Goal: Navigation & Orientation: Find specific page/section

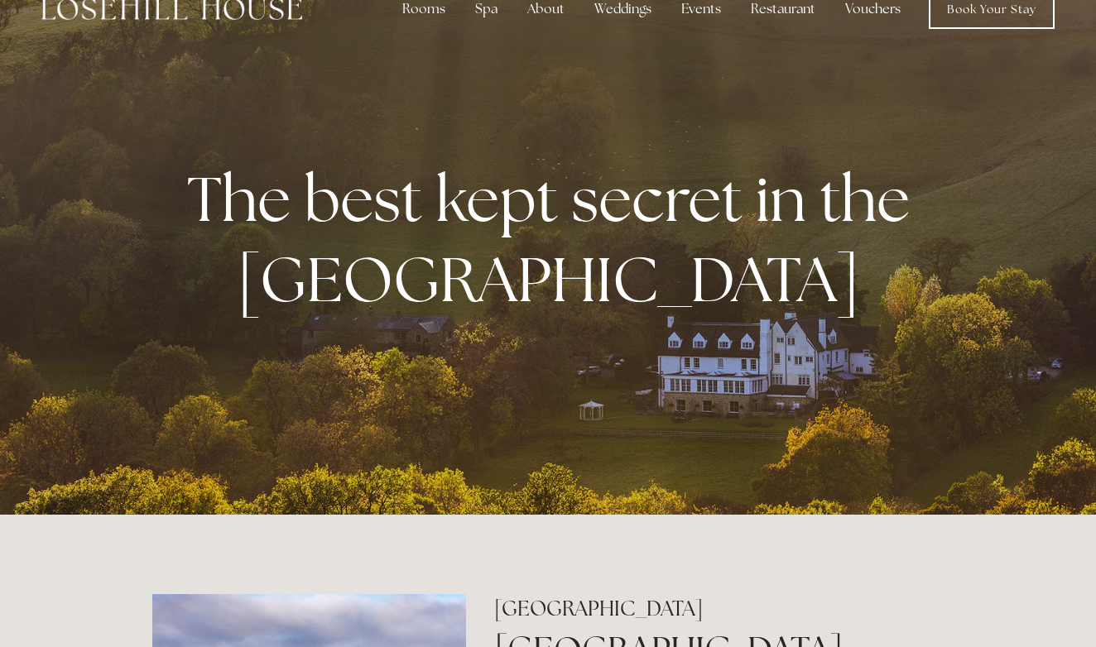
scroll to position [15, 0]
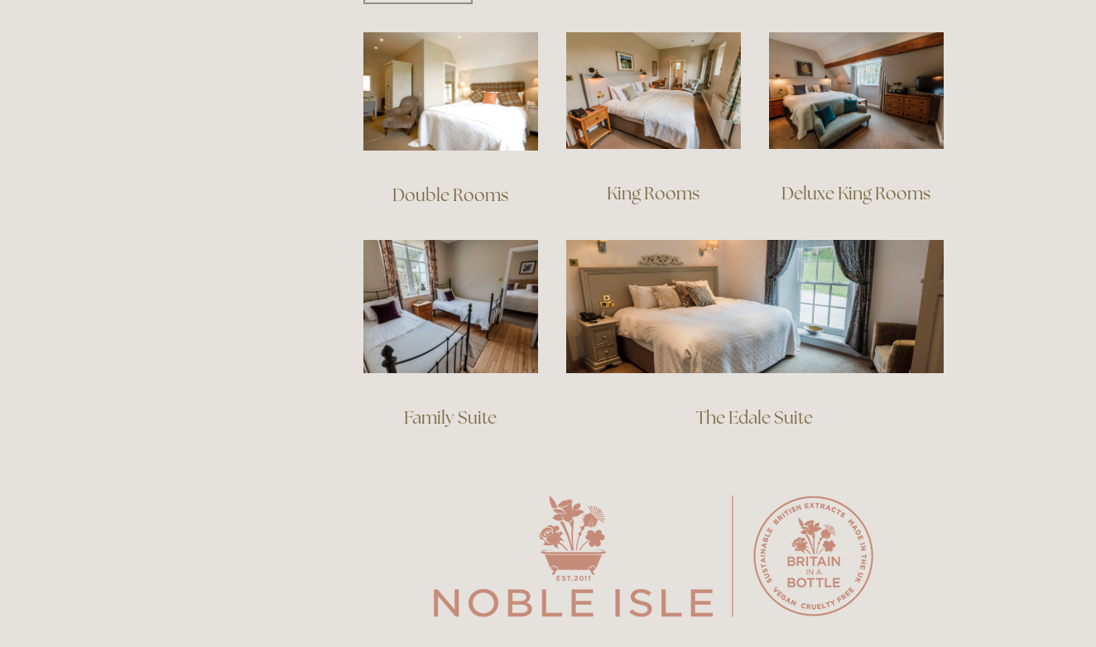
scroll to position [1178, 0]
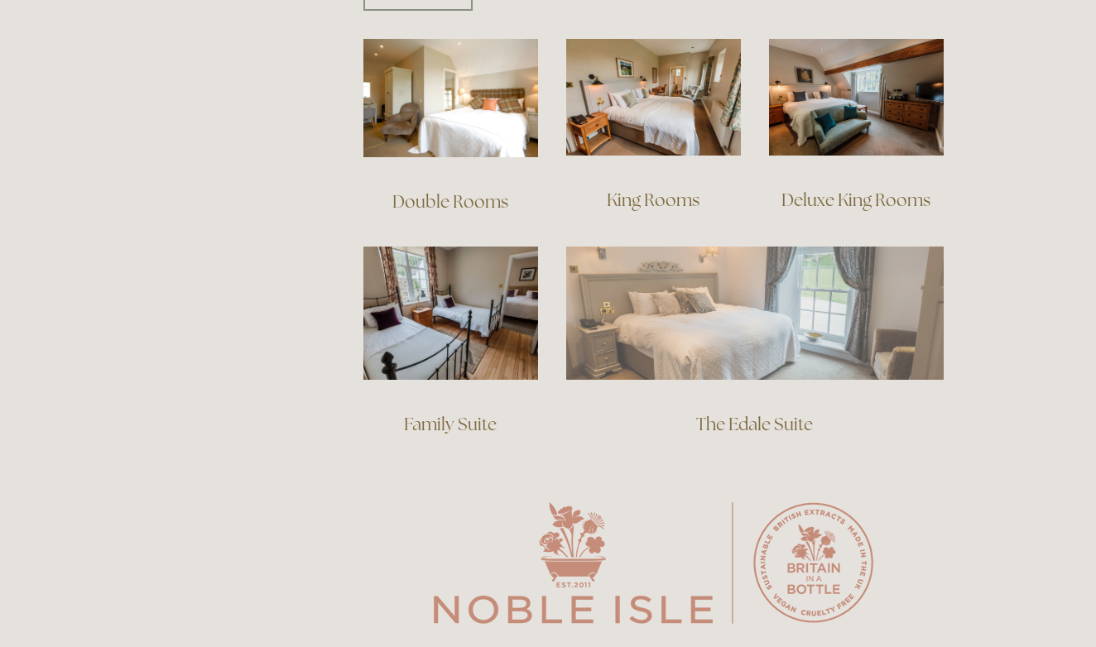
click at [735, 296] on img at bounding box center [754, 313] width 377 height 132
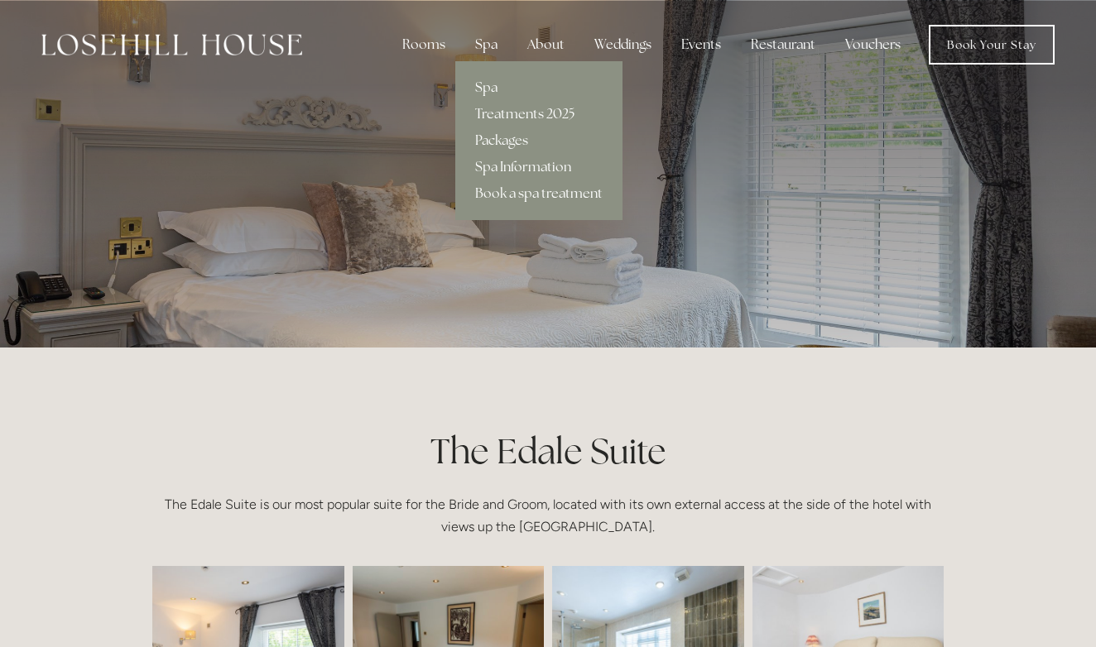
click at [492, 46] on div "Spa" at bounding box center [486, 44] width 49 height 33
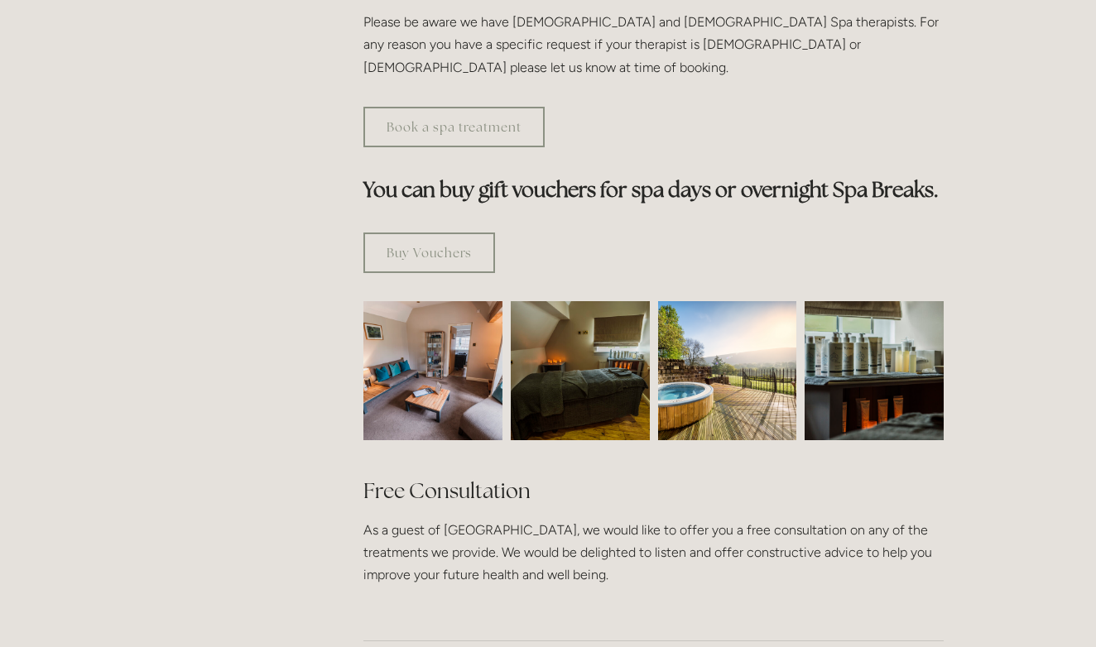
scroll to position [896, 0]
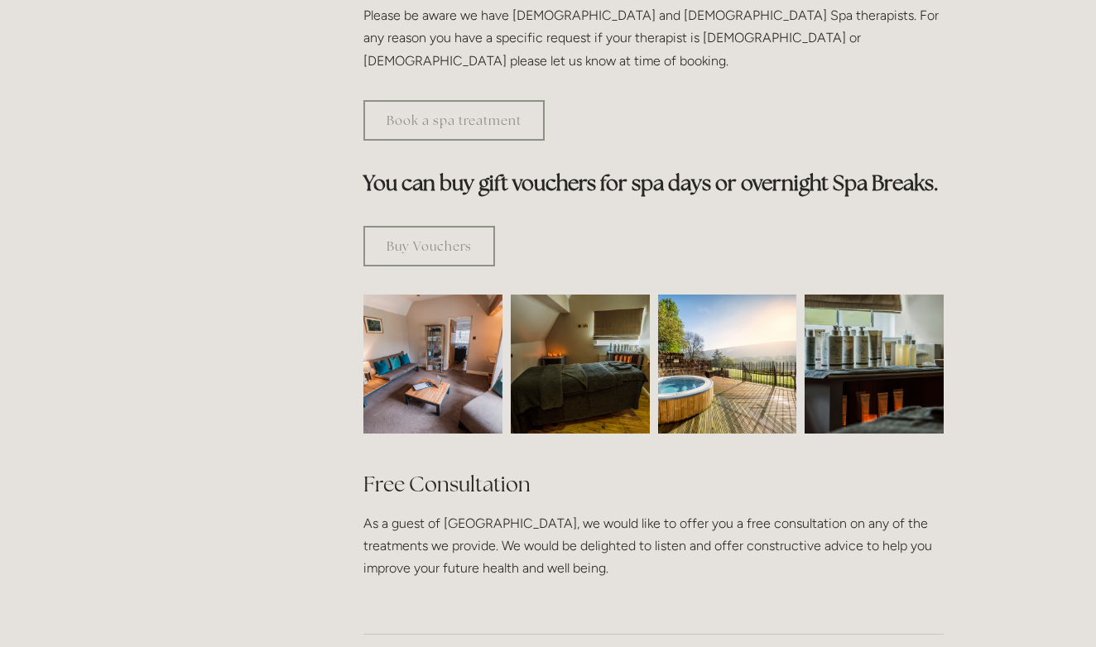
click at [555, 349] on img at bounding box center [580, 364] width 209 height 139
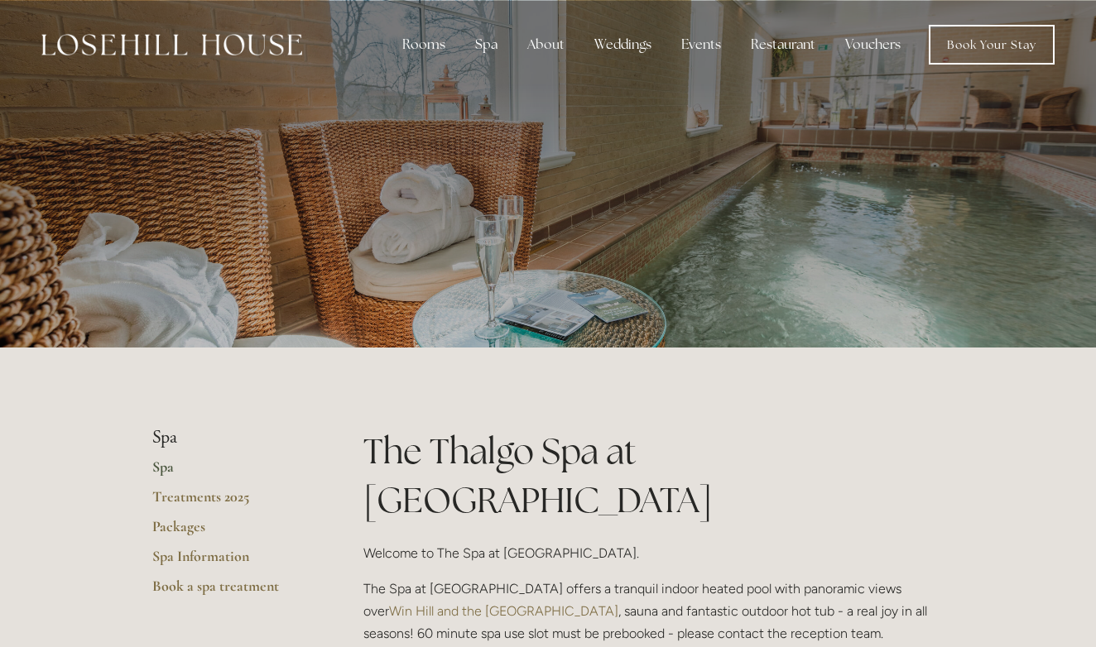
scroll to position [0, 0]
